Goal: Obtain resource: Download file/media

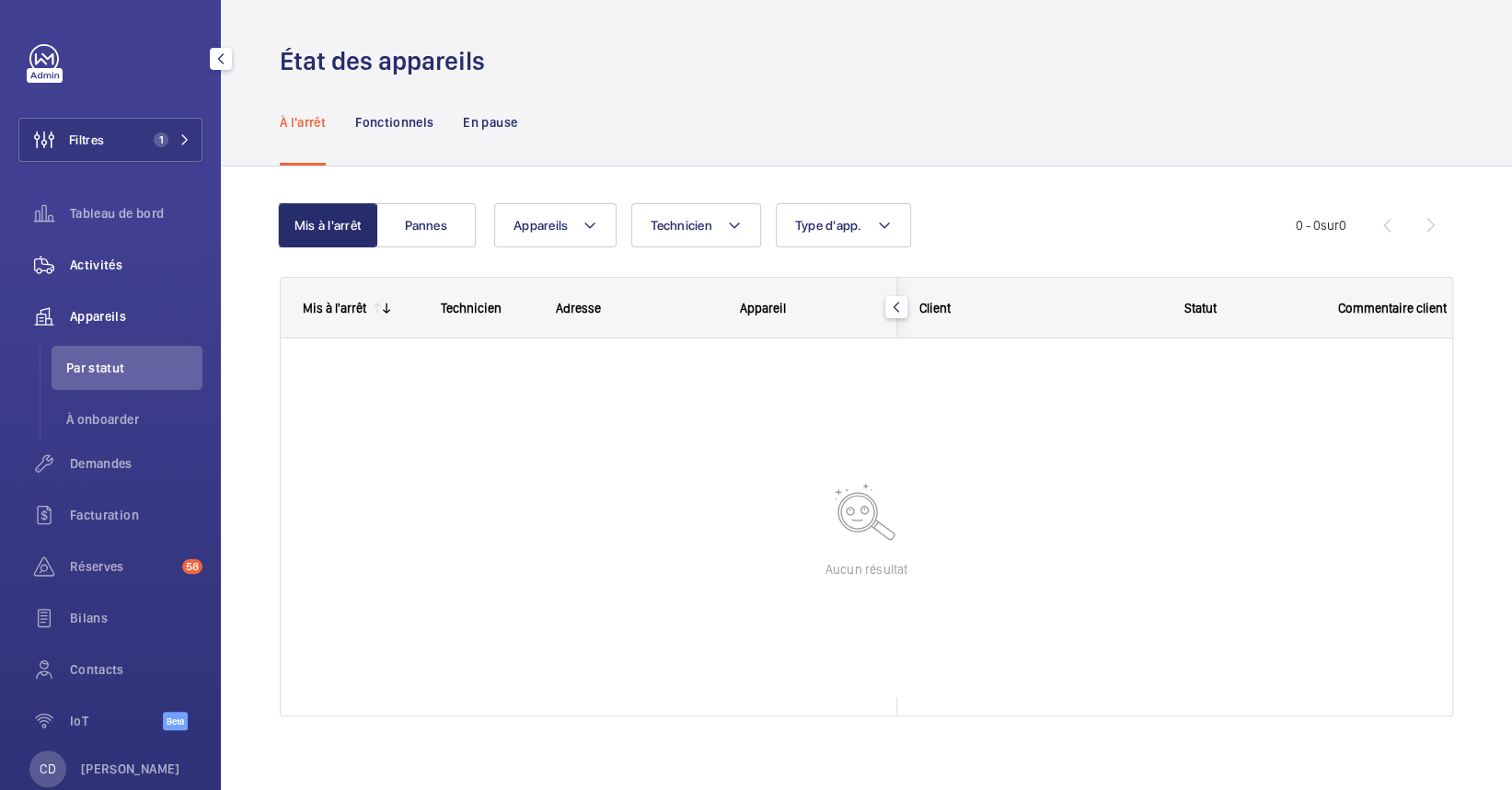
click at [77, 279] on div "Activités" at bounding box center [110, 265] width 184 height 44
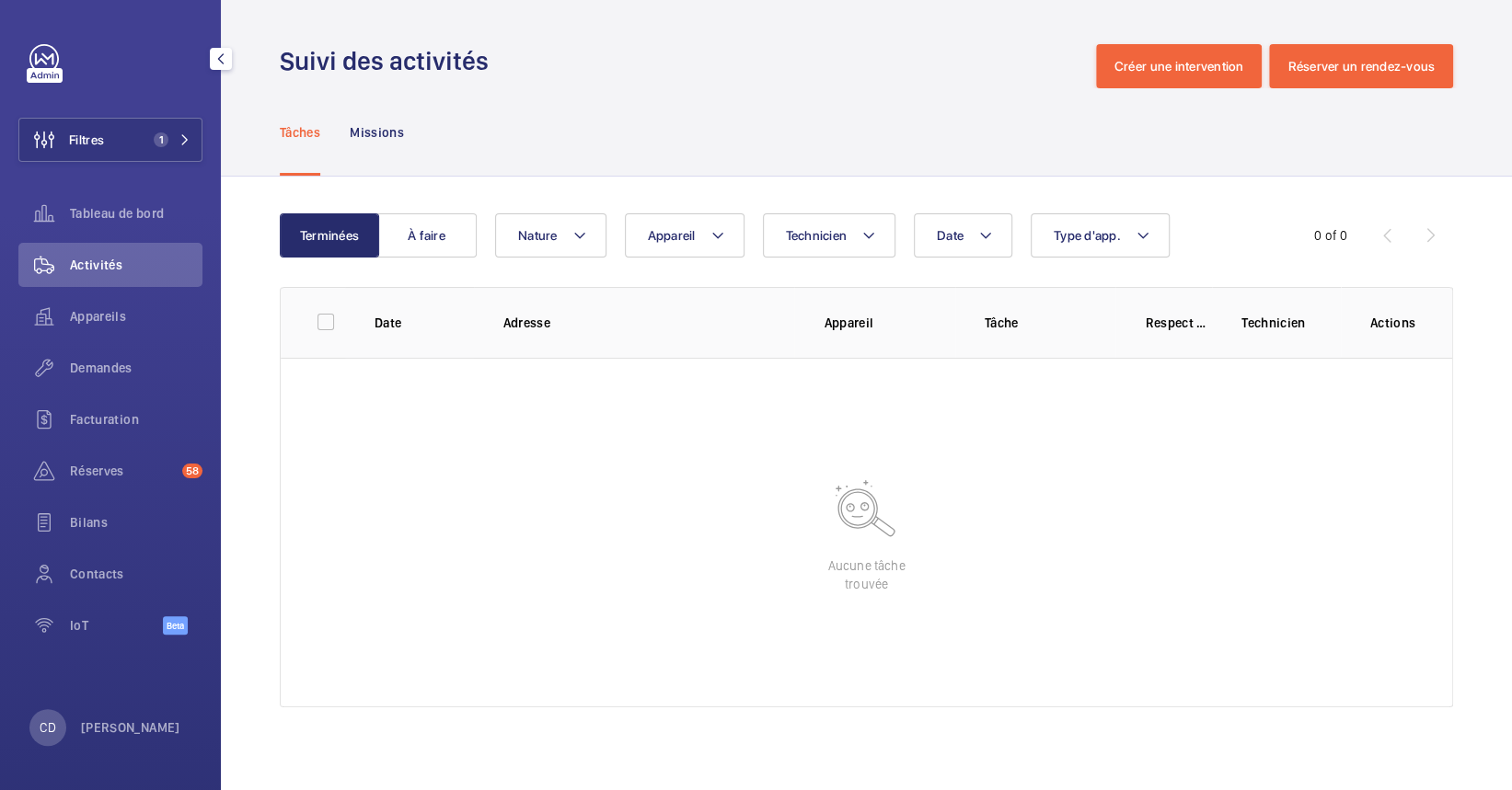
click at [135, 167] on div "Filtres 1 Tableau de bord Activités Appareils Demandes Facturation Réserves 58 …" at bounding box center [110, 350] width 184 height 611
click at [140, 157] on button "Filtres 1" at bounding box center [110, 140] width 184 height 44
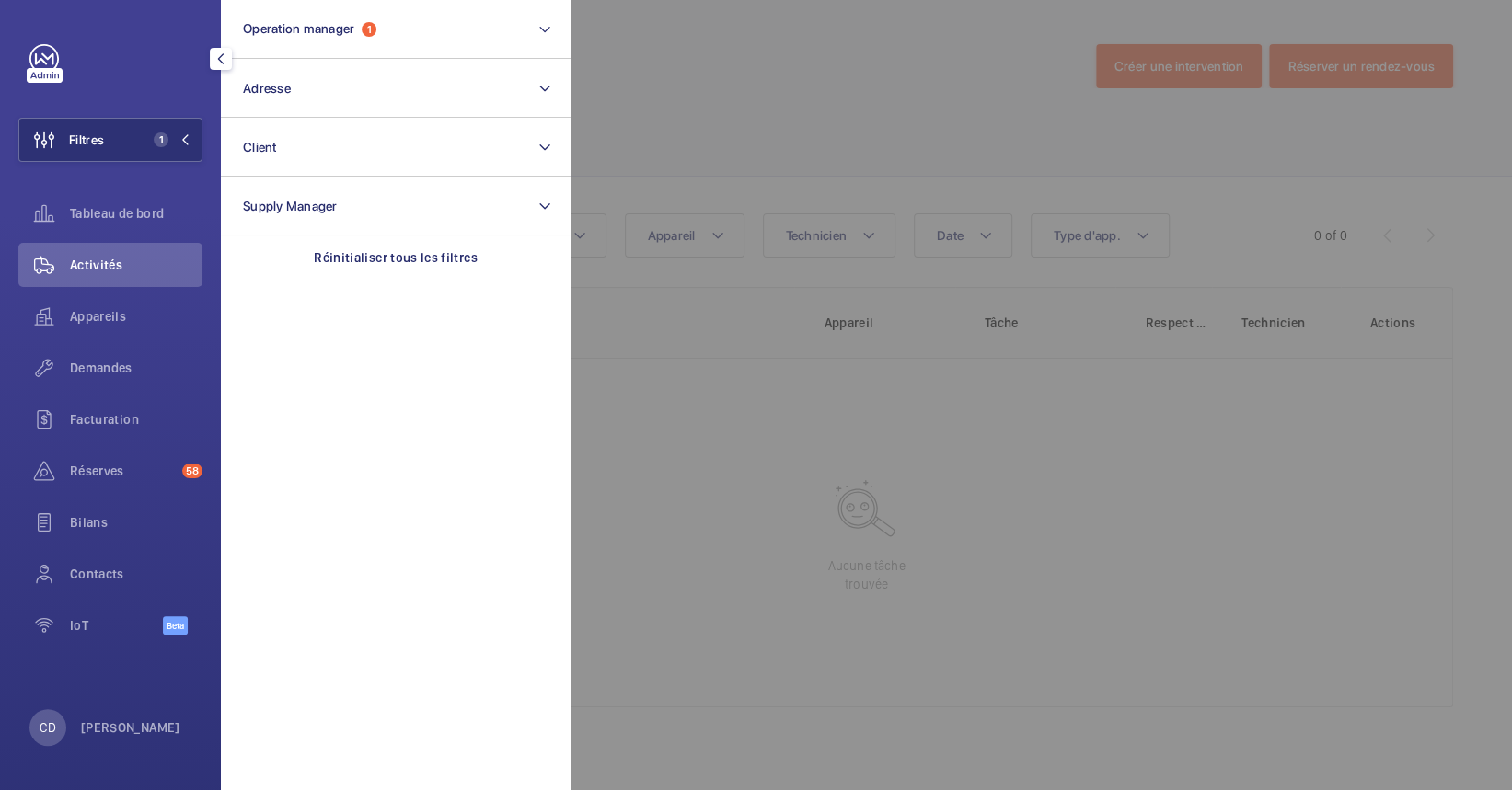
click at [814, 388] on div at bounding box center [1326, 395] width 1512 height 790
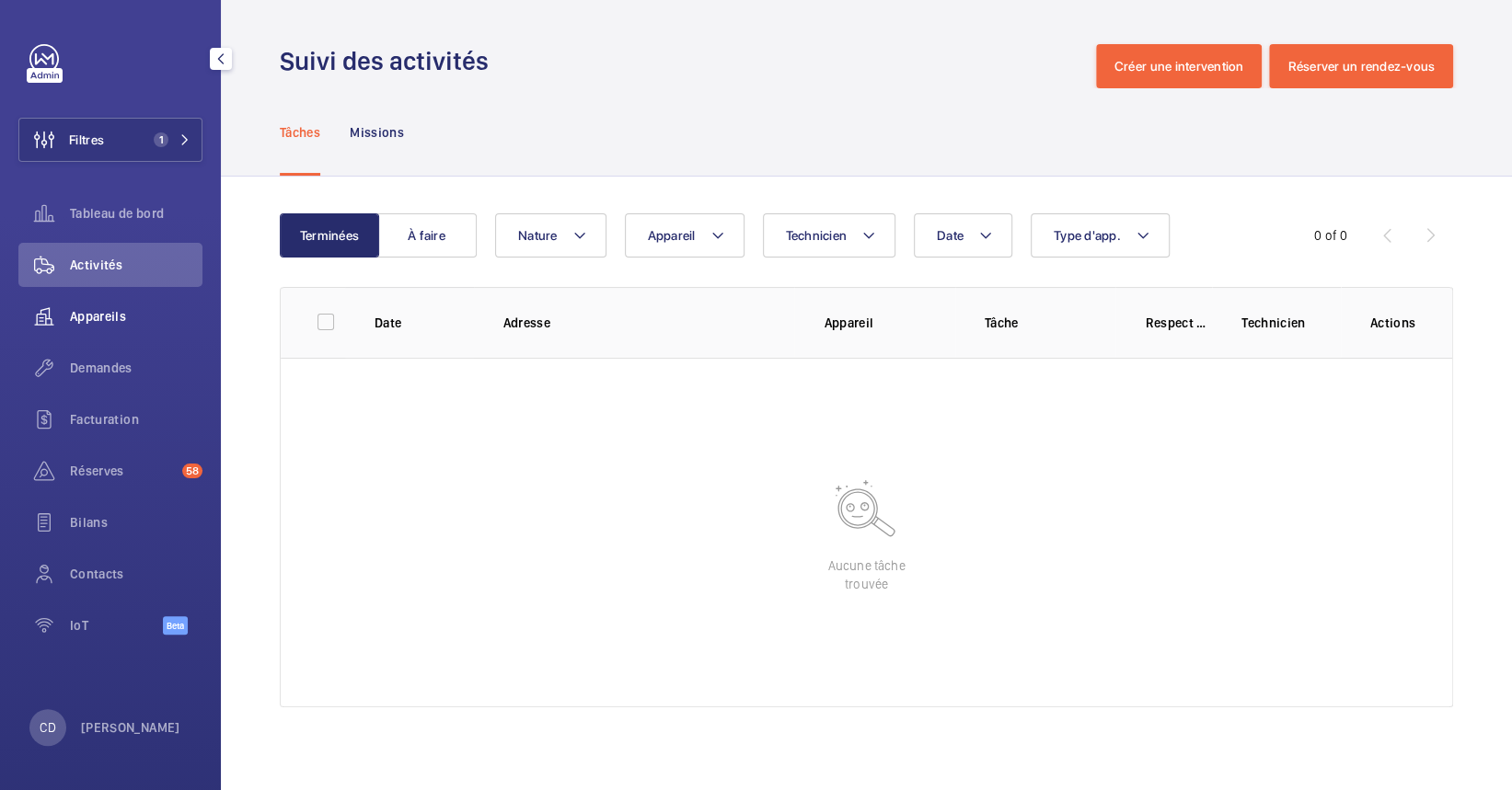
click at [100, 318] on span "Appareils" at bounding box center [136, 316] width 132 height 18
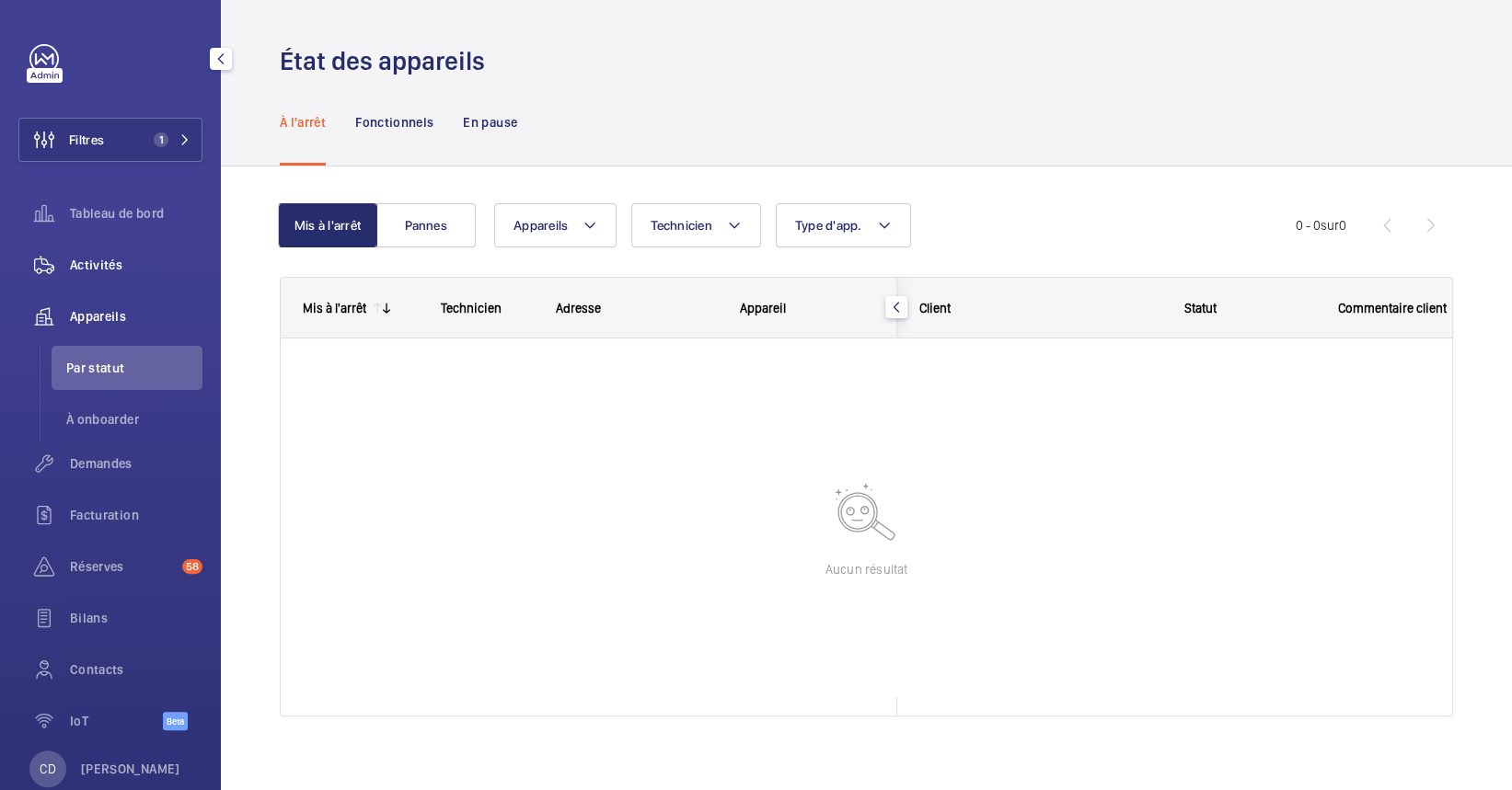
click at [126, 276] on div "Activités" at bounding box center [110, 265] width 184 height 44
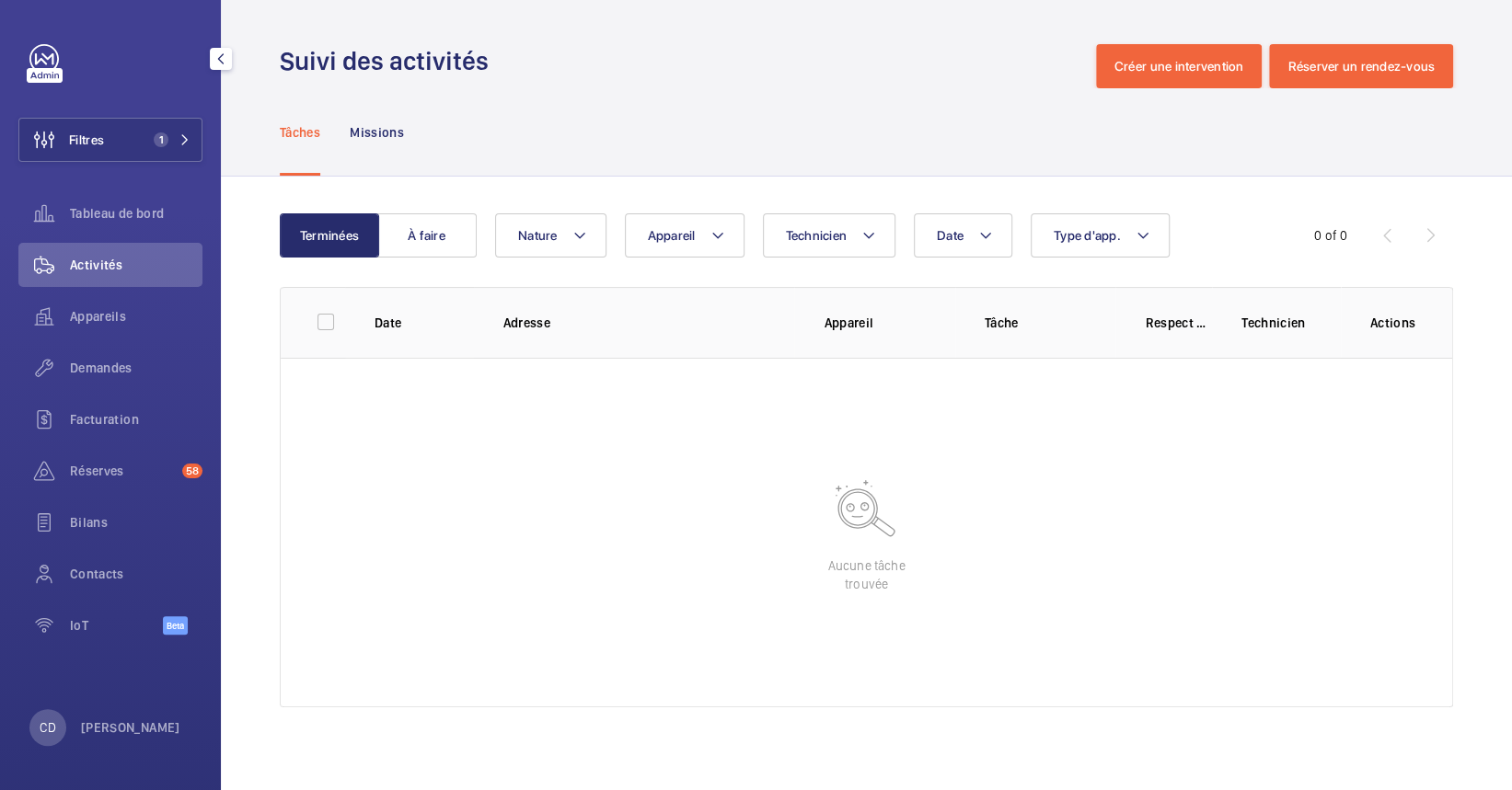
click at [69, 176] on div "Filtres 1 Tableau de bord Activités Appareils Demandes Facturation Réserves 58 …" at bounding box center [110, 350] width 184 height 611
click at [104, 152] on span "Filtres" at bounding box center [62, 140] width 85 height 44
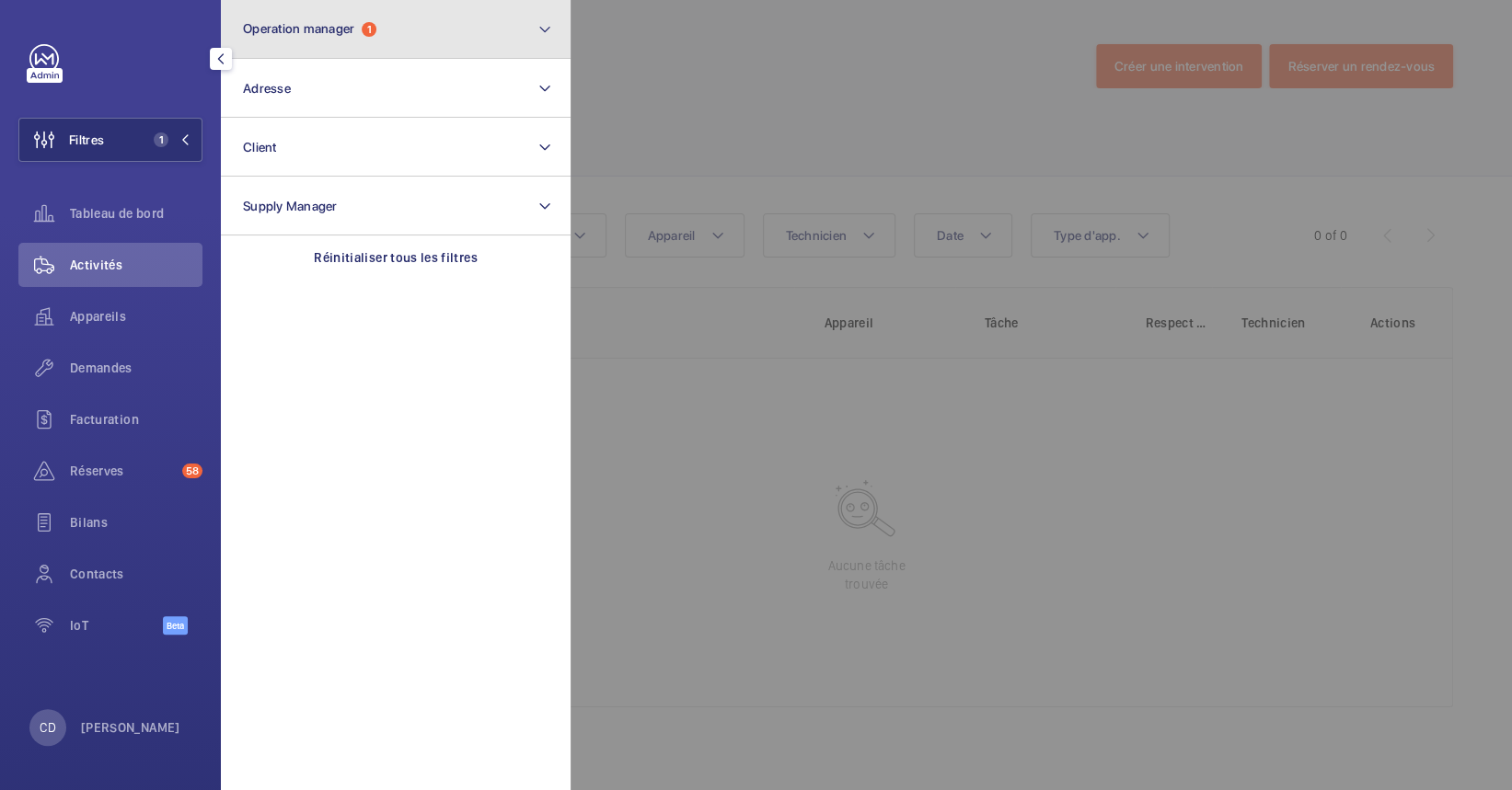
click at [467, 20] on button "Operation manager 1" at bounding box center [395, 29] width 350 height 59
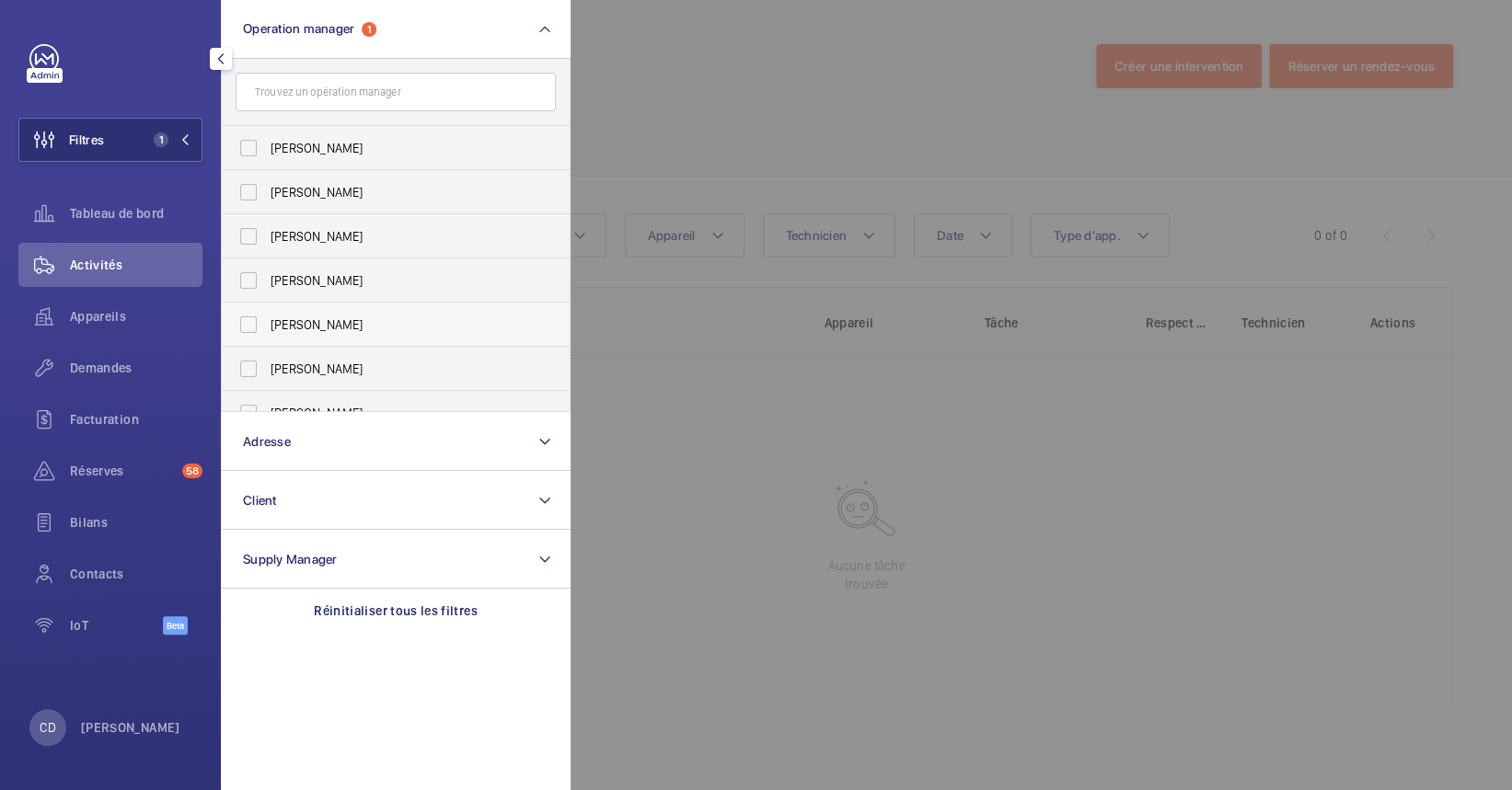
click at [311, 321] on span "[PERSON_NAME]" at bounding box center [397, 324] width 253 height 18
click at [267, 321] on input "[PERSON_NAME]" at bounding box center [249, 325] width 37 height 37
checkbox input "true"
click at [88, 328] on div "Appareils" at bounding box center [110, 317] width 184 height 44
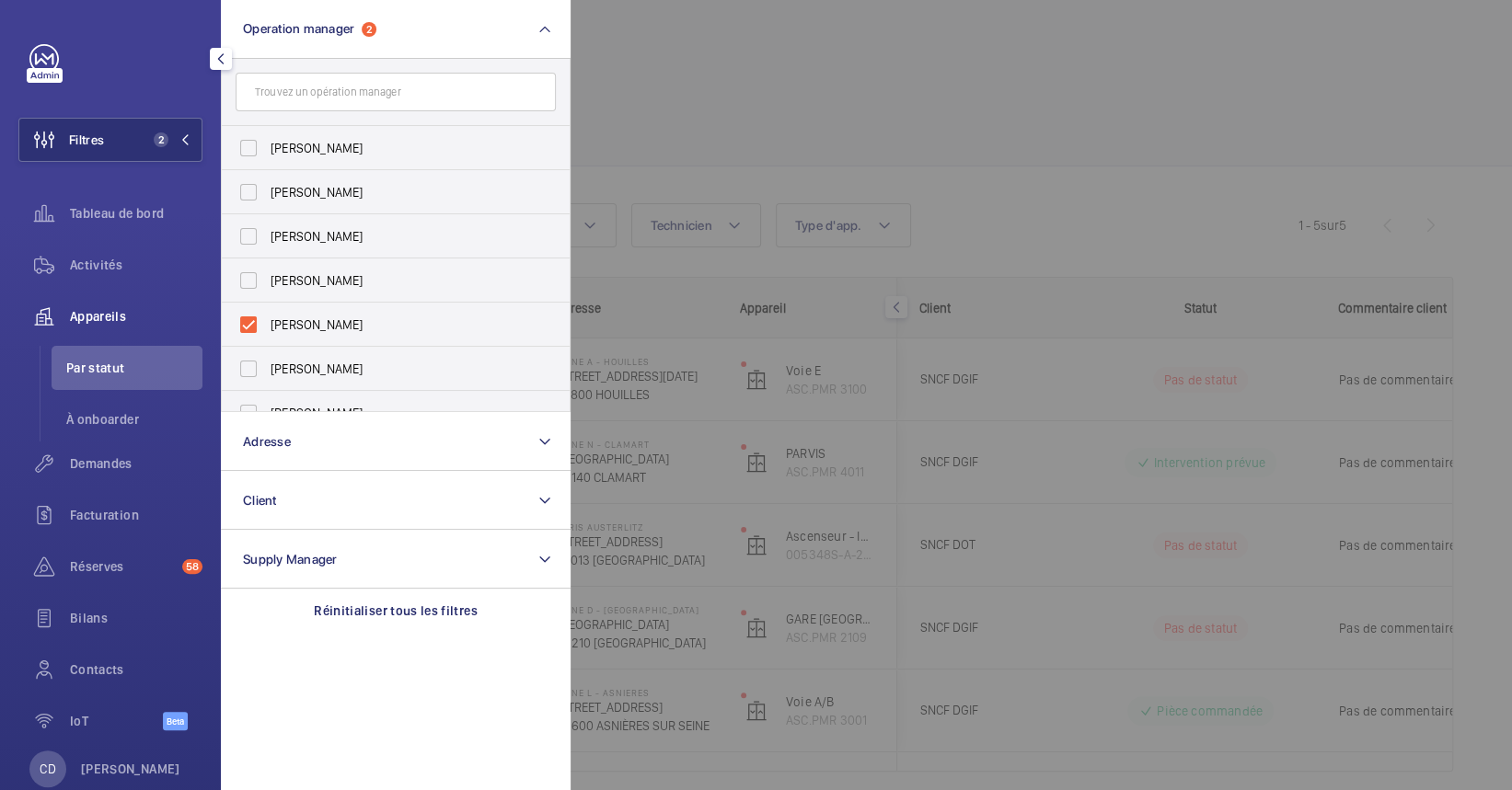
click at [755, 403] on div at bounding box center [1326, 395] width 1512 height 790
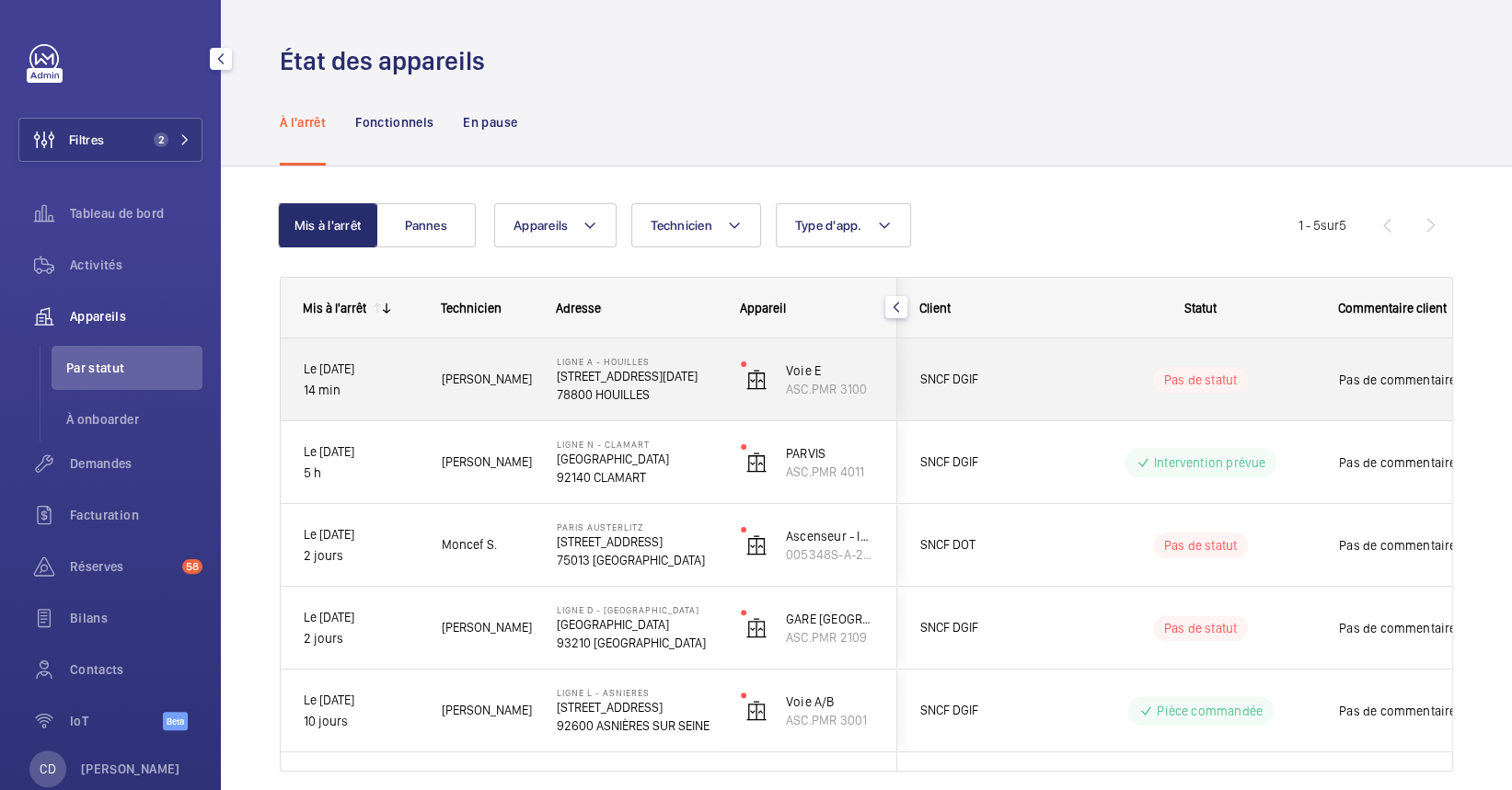
click at [559, 371] on p "[STREET_ADDRESS][DATE]" at bounding box center [637, 376] width 160 height 18
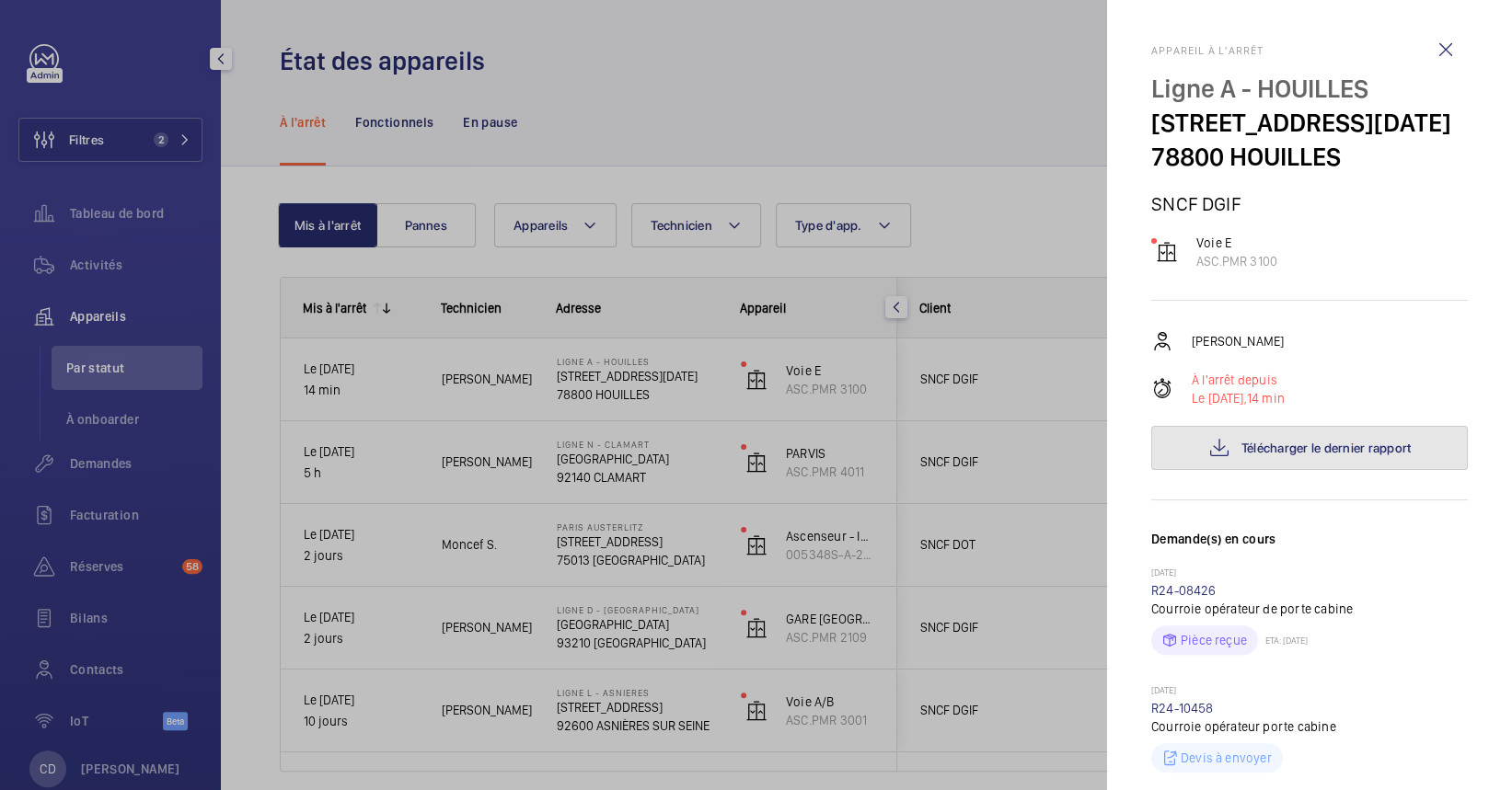
click at [1241, 446] on span "Télécharger le dernier rapport" at bounding box center [1326, 447] width 171 height 14
click at [474, 402] on div at bounding box center [756, 395] width 1512 height 790
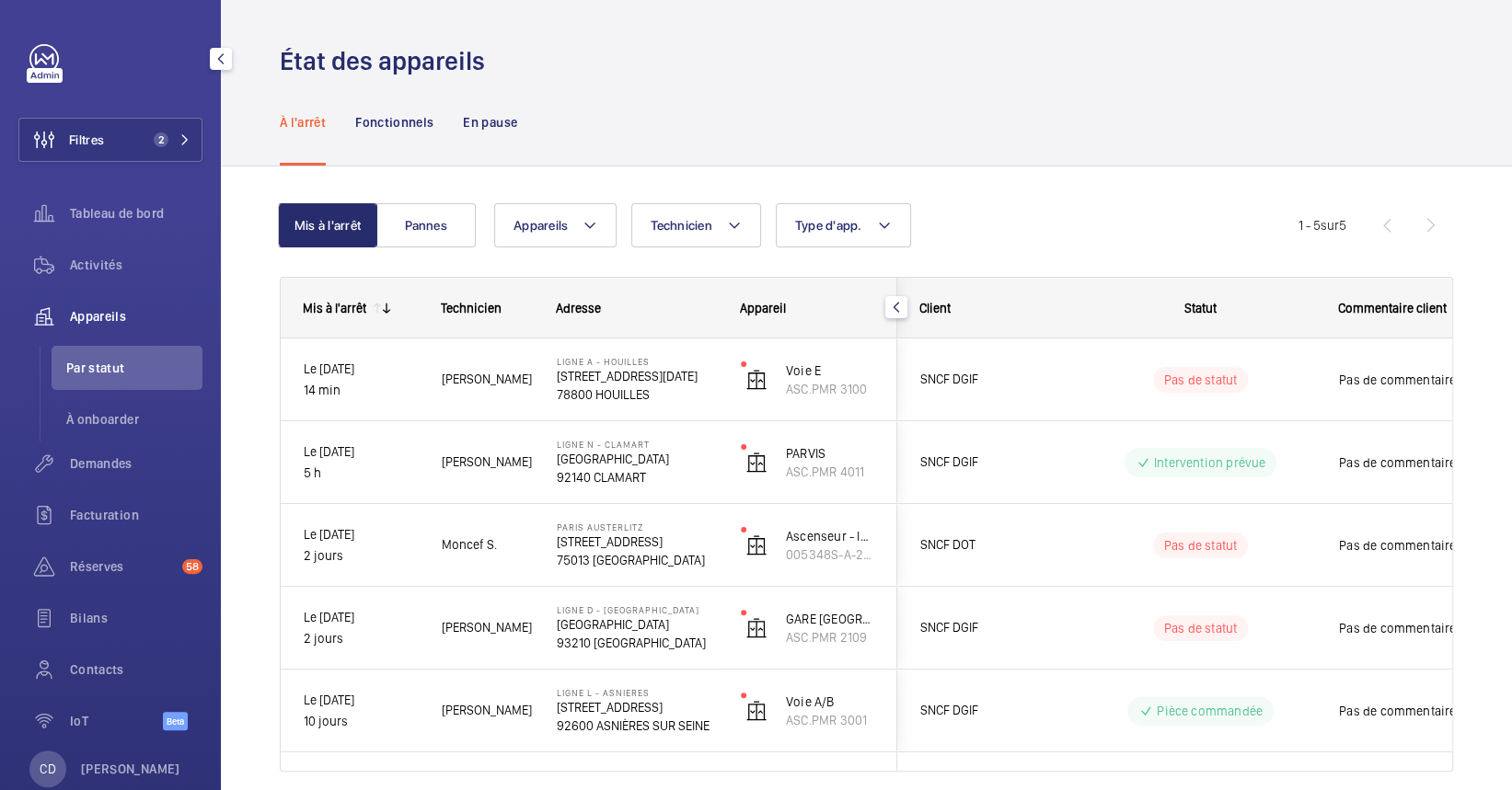
drag, startPoint x: 474, startPoint y: 402, endPoint x: 261, endPoint y: 396, distance: 213.1
click at [261, 396] on div "Mis à l'arrêt Pannes Appareils Technicien Type d'app. Plus de filtres Réinitial…" at bounding box center [865, 514] width 1290 height 694
